Goal: Transaction & Acquisition: Book appointment/travel/reservation

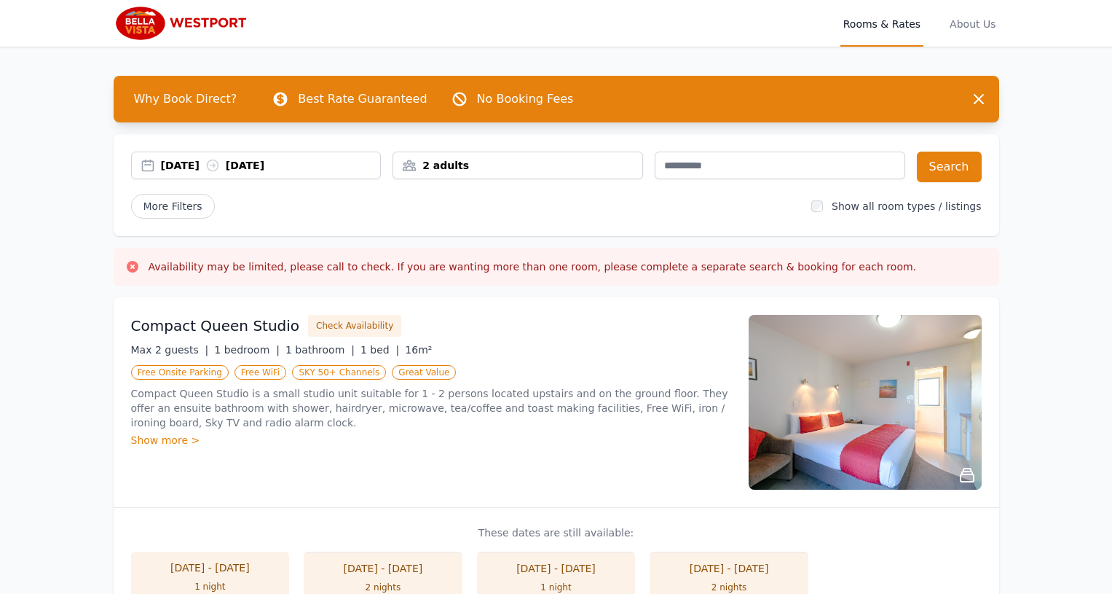
click at [181, 165] on div "[DATE] [DATE]" at bounding box center [271, 165] width 220 height 15
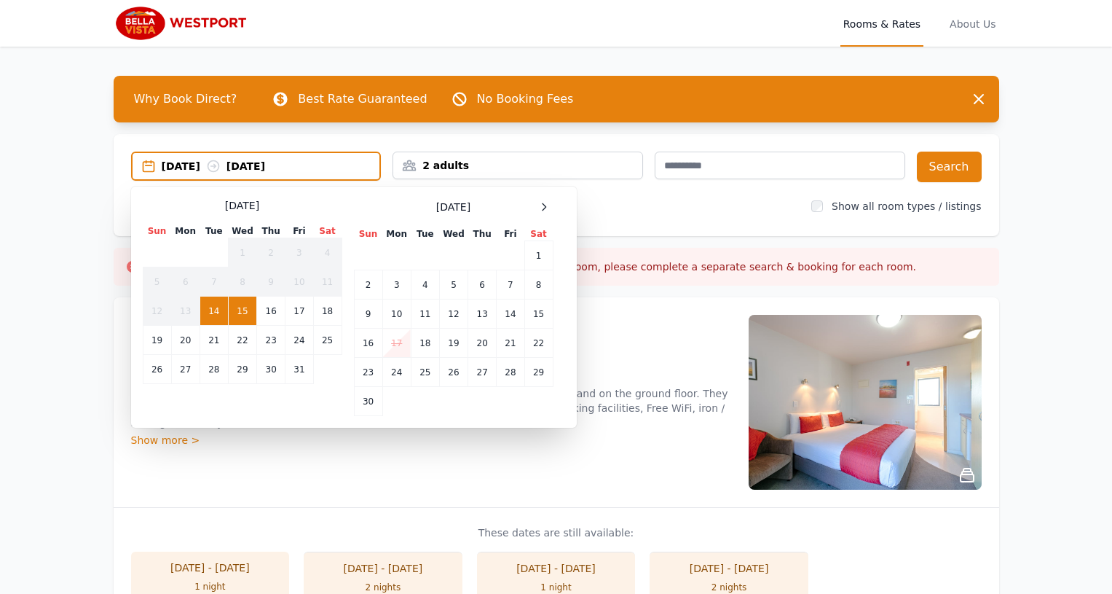
scroll to position [1, 0]
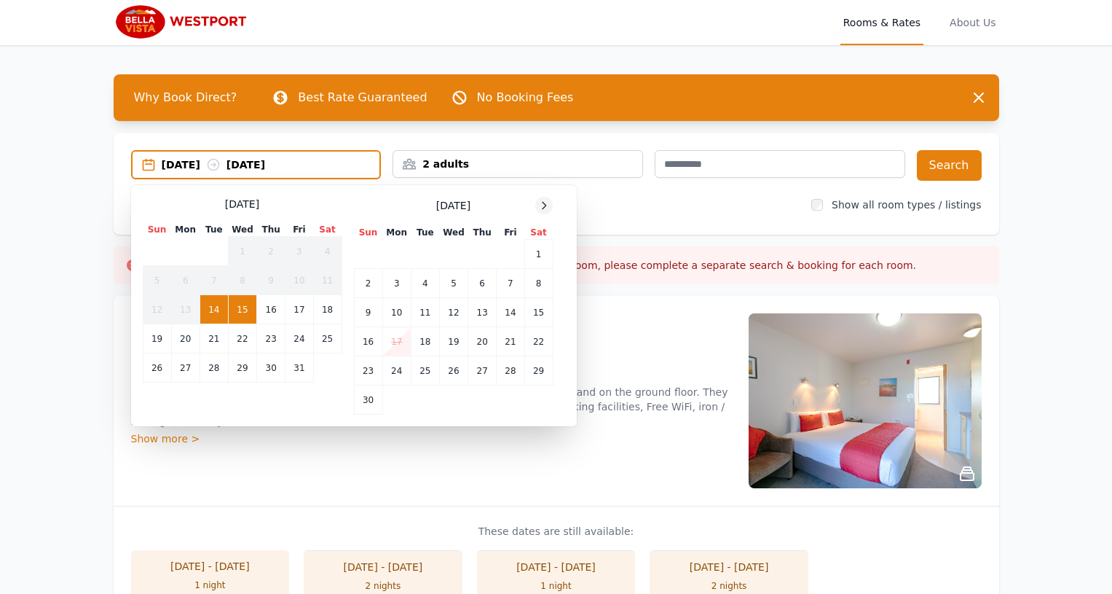
click at [547, 208] on icon at bounding box center [544, 206] width 12 height 12
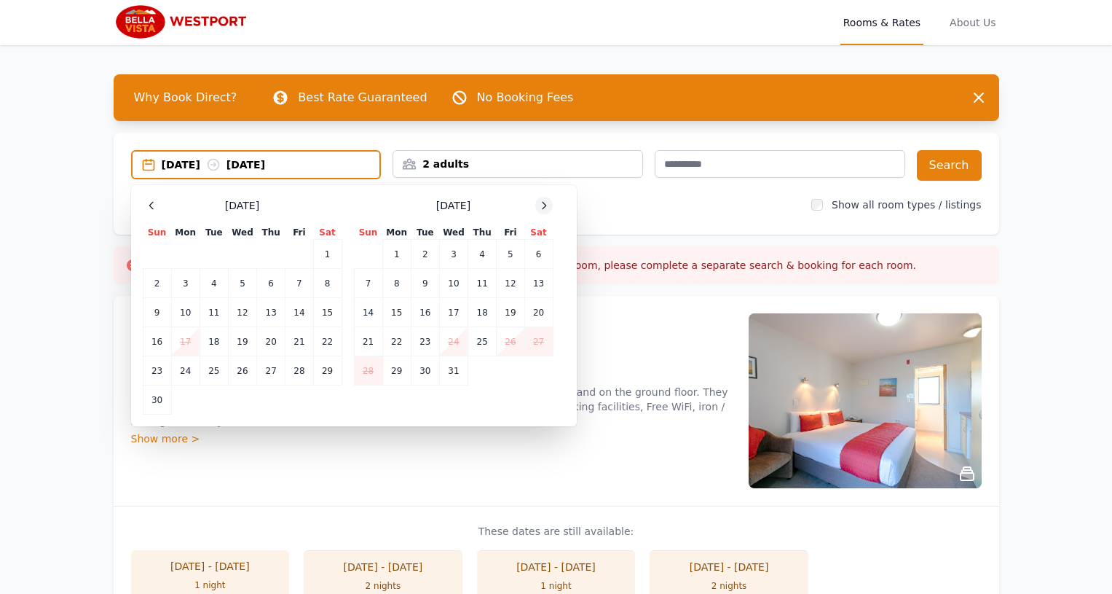
click at [547, 208] on icon at bounding box center [544, 206] width 12 height 12
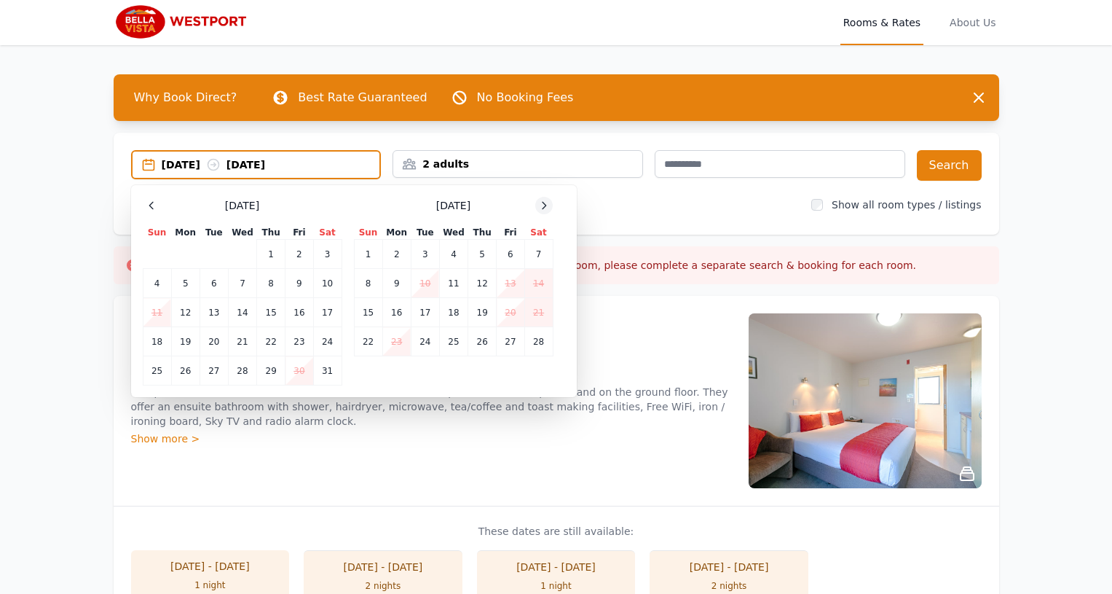
click at [547, 208] on icon at bounding box center [544, 206] width 12 height 12
click at [465, 286] on td "11" at bounding box center [453, 283] width 28 height 29
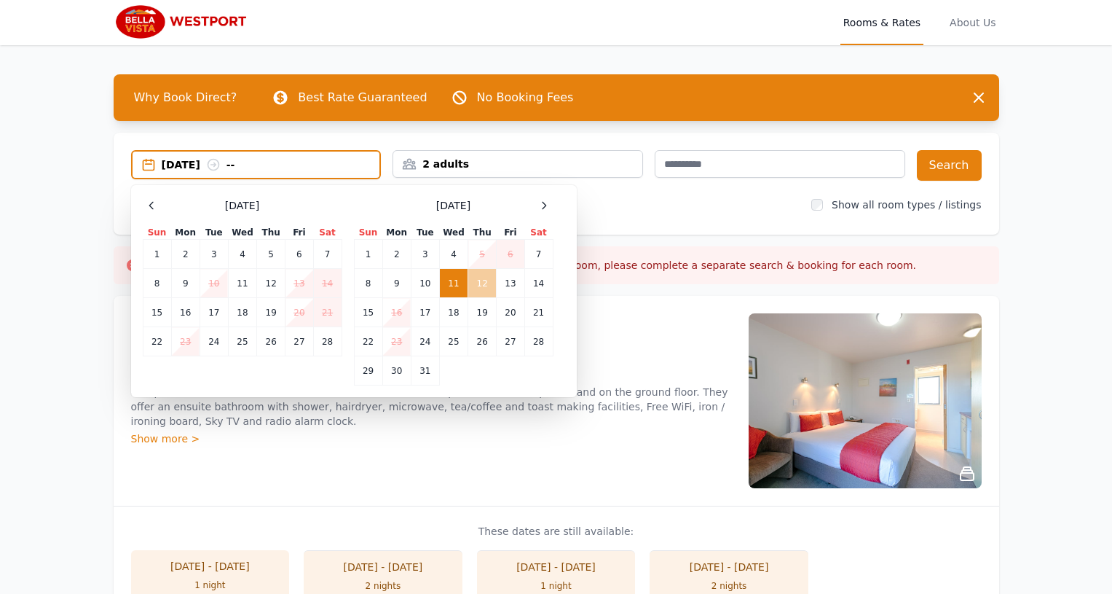
click at [485, 288] on td "12" at bounding box center [482, 283] width 28 height 29
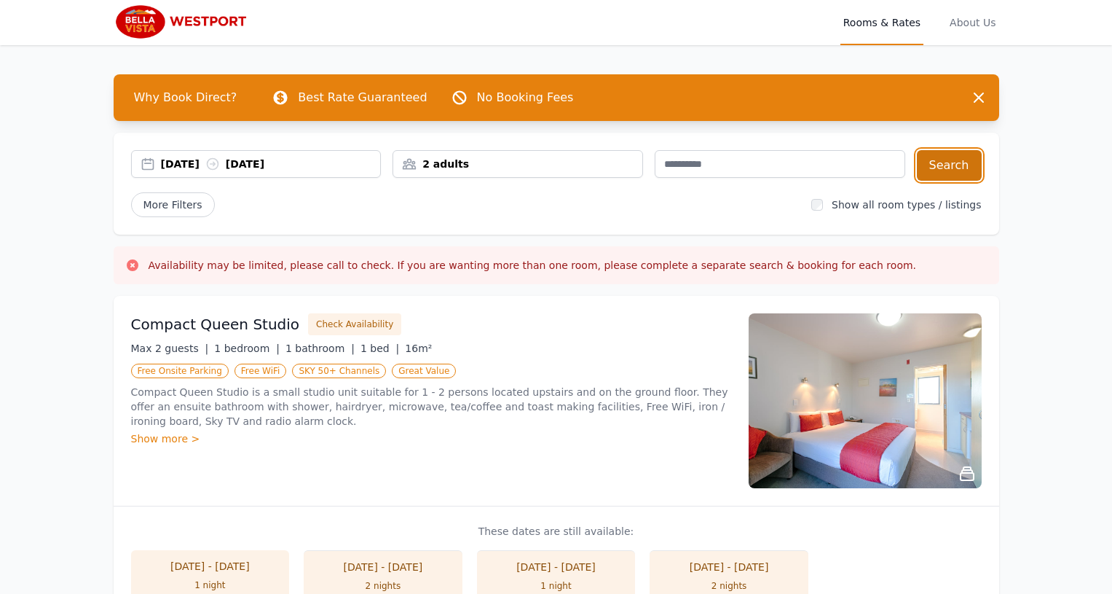
click at [946, 169] on button "Search" at bounding box center [949, 165] width 65 height 31
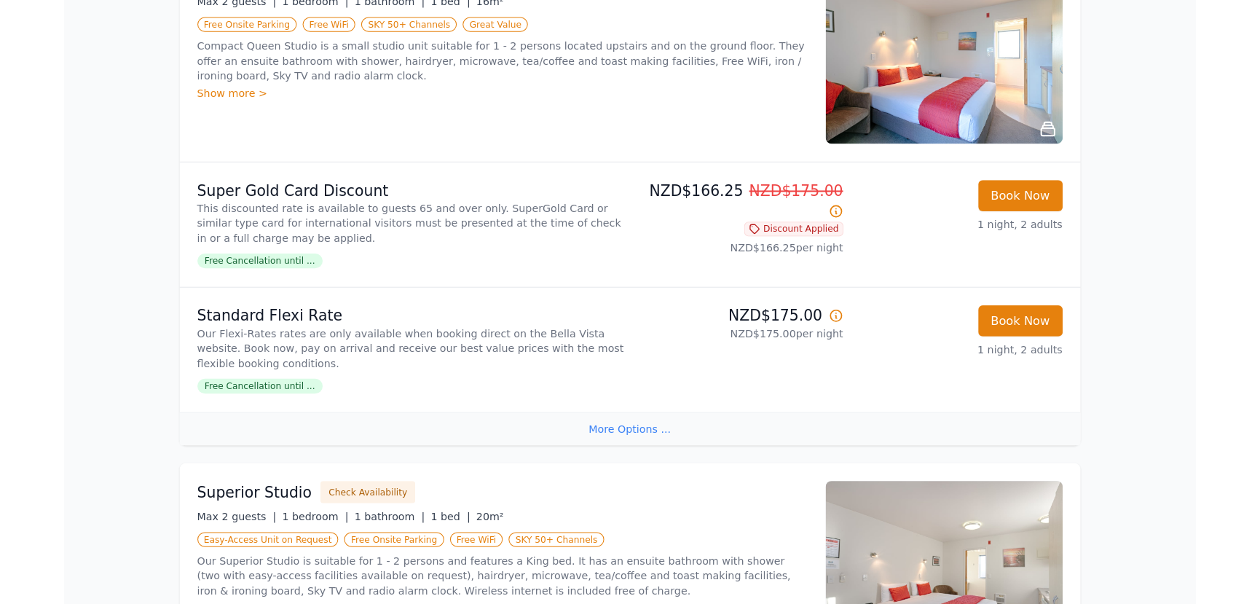
scroll to position [308, 0]
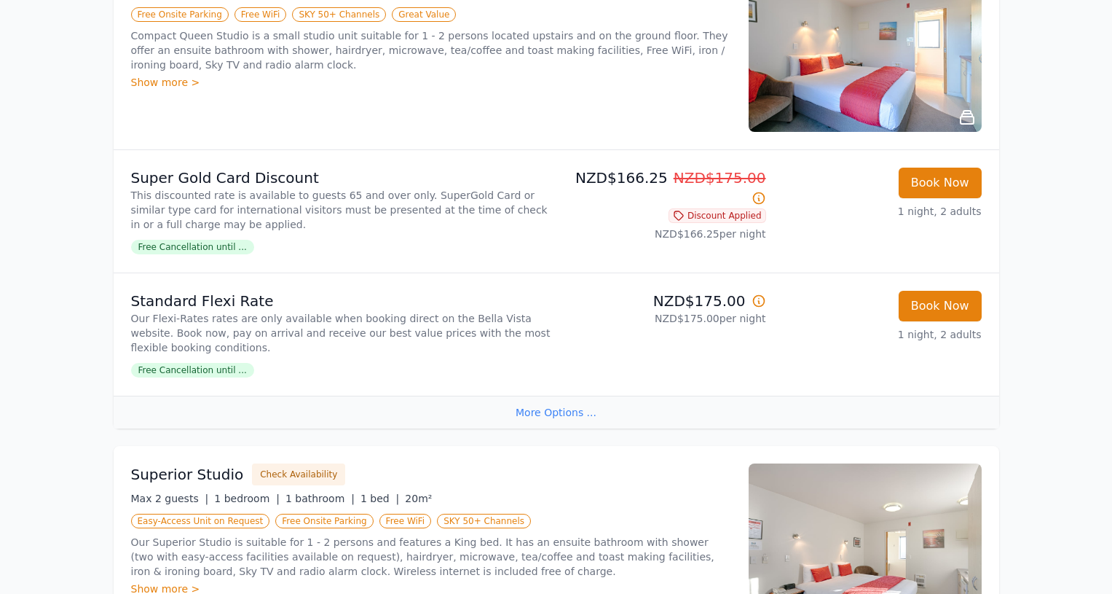
click at [550, 414] on div "More Options ..." at bounding box center [557, 412] width 886 height 33
